Goal: Information Seeking & Learning: Learn about a topic

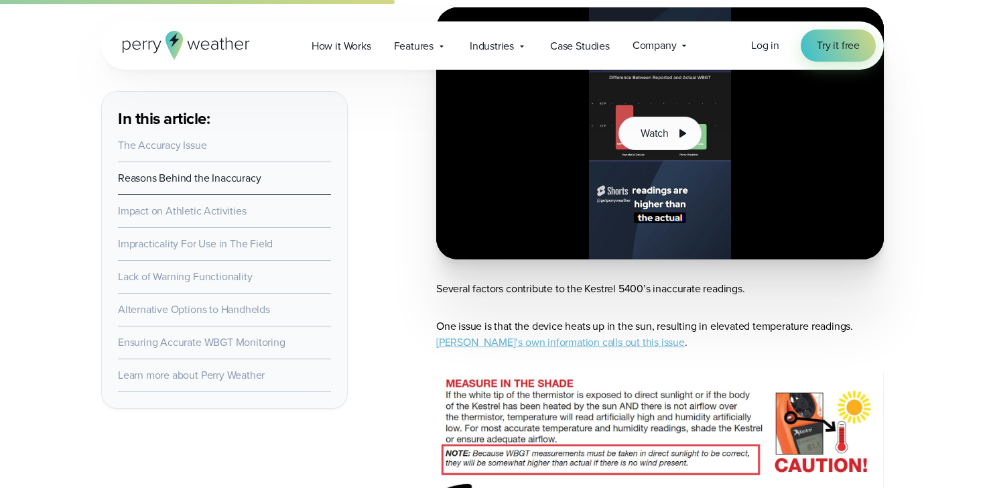
scroll to position [1037, 0]
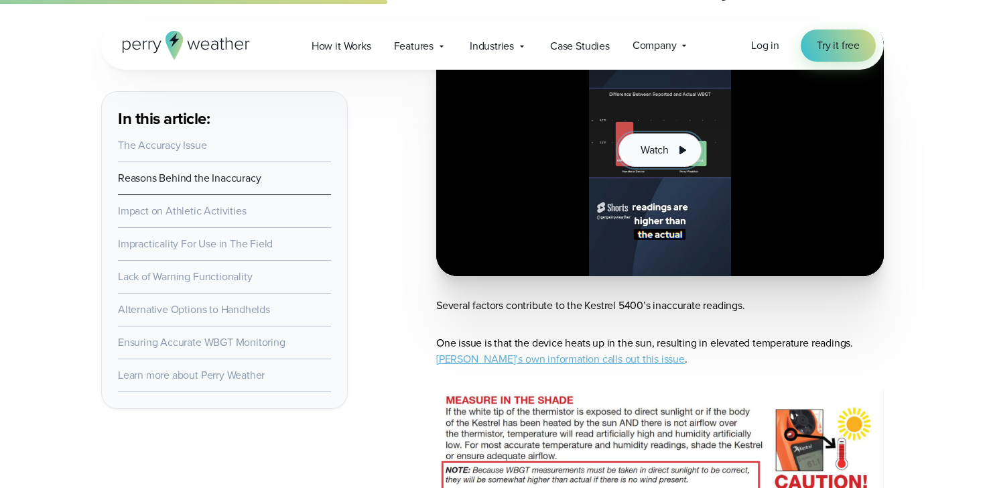
click at [677, 150] on icon at bounding box center [682, 150] width 16 height 16
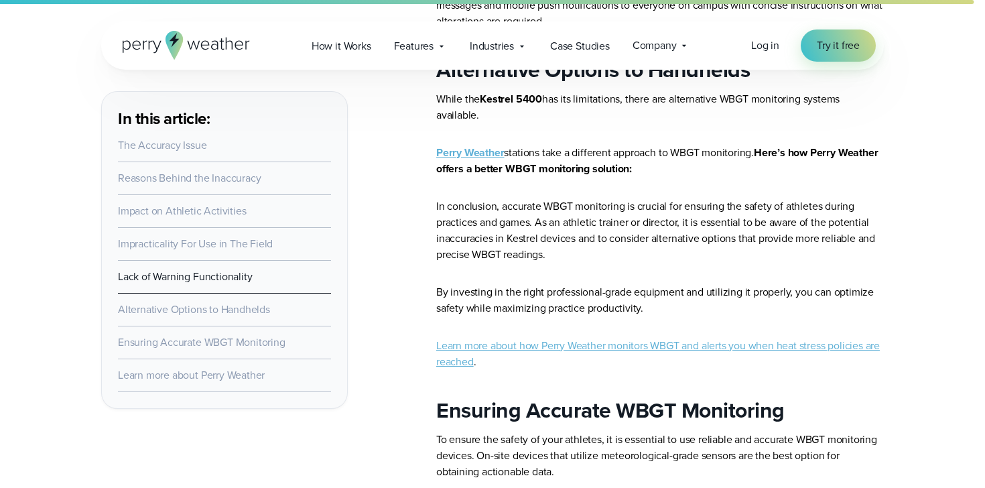
scroll to position [3072, 0]
click at [582, 362] on link "Learn more about how Perry Weather monitors WBGT and alerts you when heat stres…" at bounding box center [657, 352] width 443 height 31
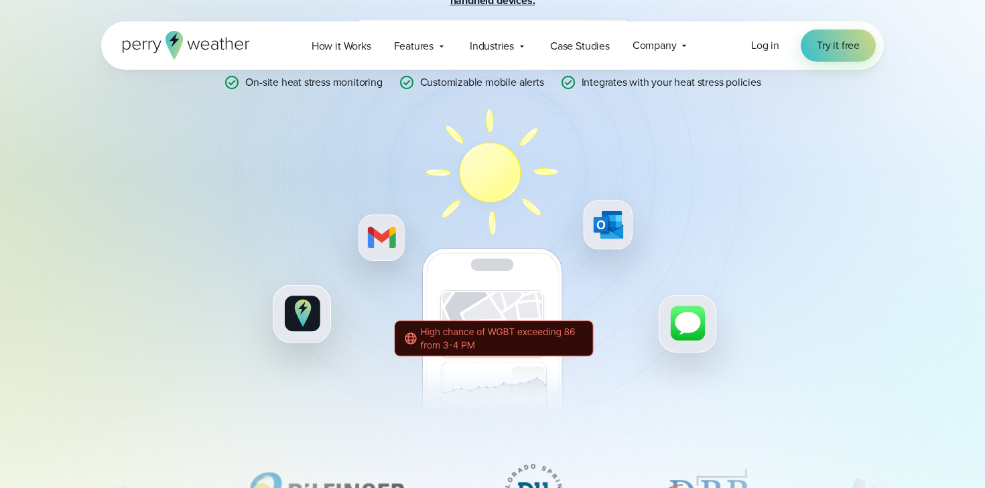
scroll to position [267, 0]
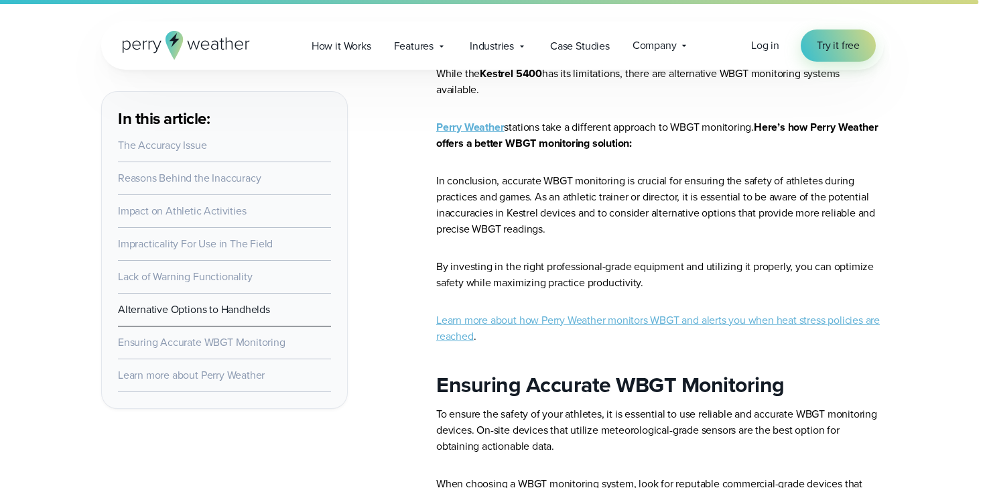
scroll to position [3120, 0]
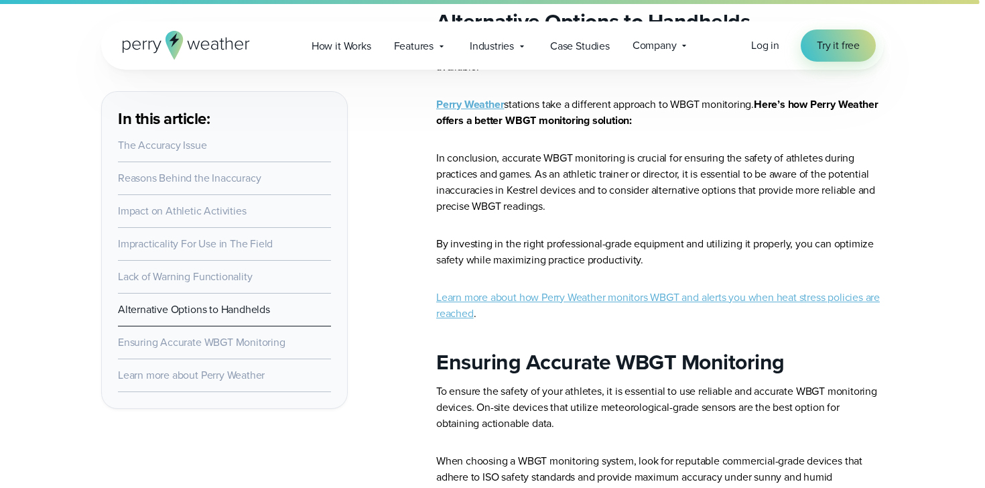
click at [480, 112] on link "Perry Weather" at bounding box center [470, 103] width 68 height 15
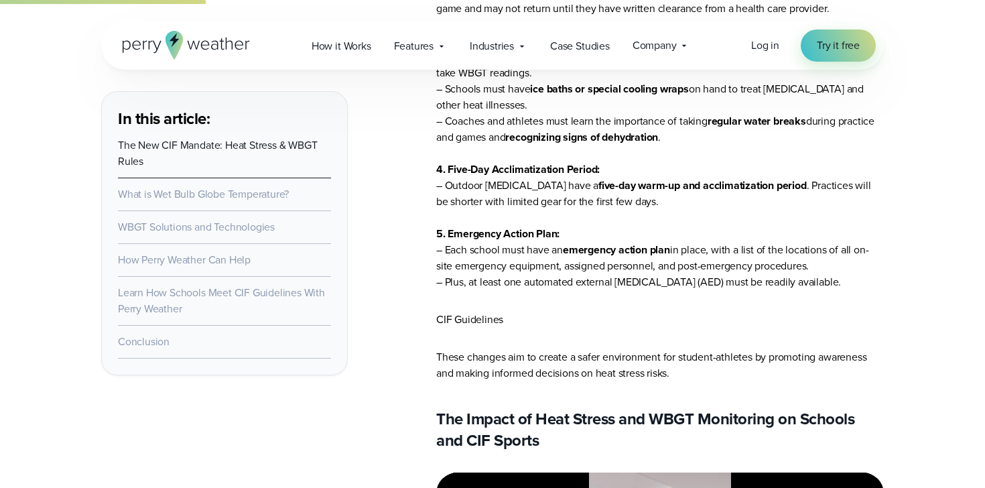
scroll to position [1398, 0]
